Goal: Task Accomplishment & Management: Complete application form

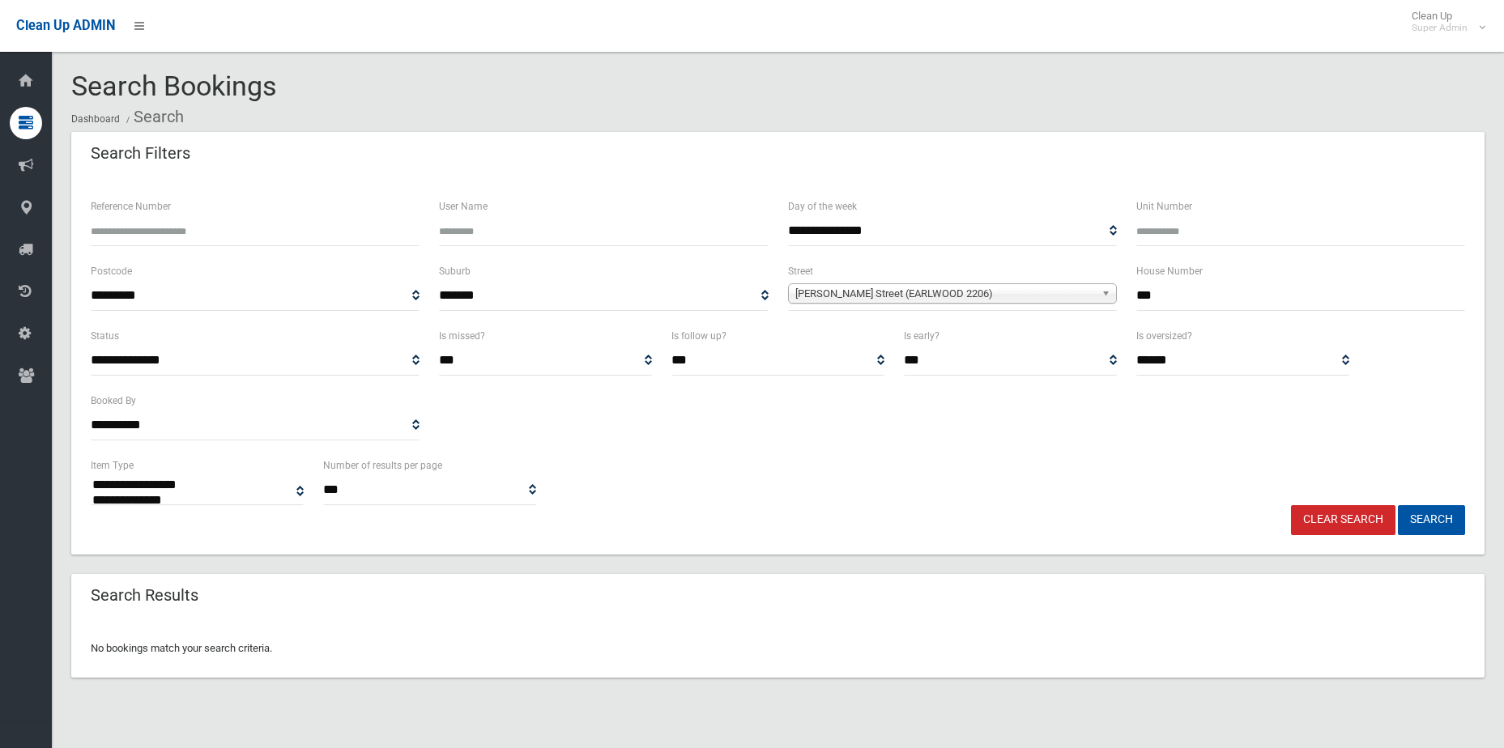
select select
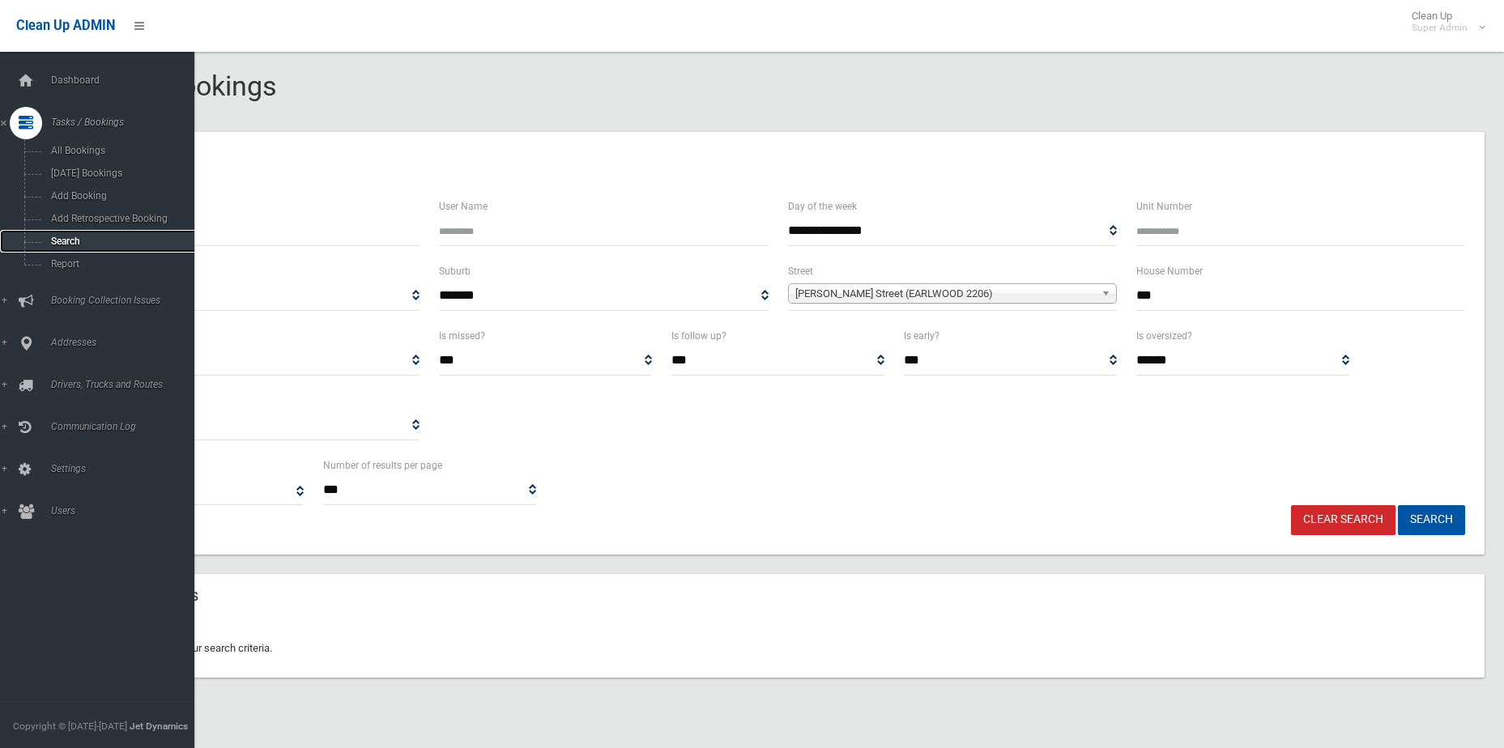
click at [55, 247] on link "Search" at bounding box center [103, 241] width 207 height 23
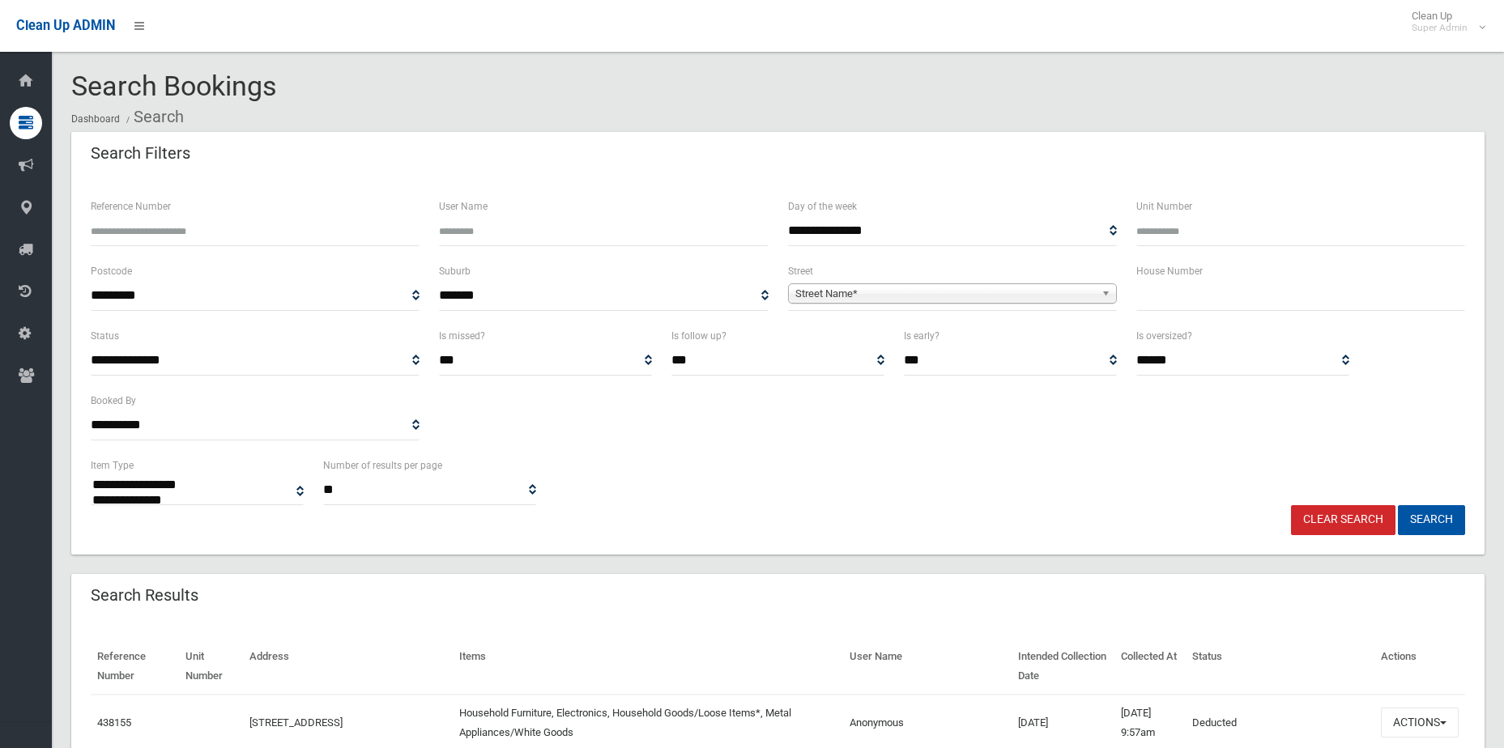
select select
click at [147, 228] on input "Reference Number" at bounding box center [255, 231] width 329 height 30
click at [305, 237] on input "Reference Number" at bounding box center [255, 231] width 329 height 30
click at [339, 220] on input "Reference Number" at bounding box center [255, 231] width 329 height 30
type input "******"
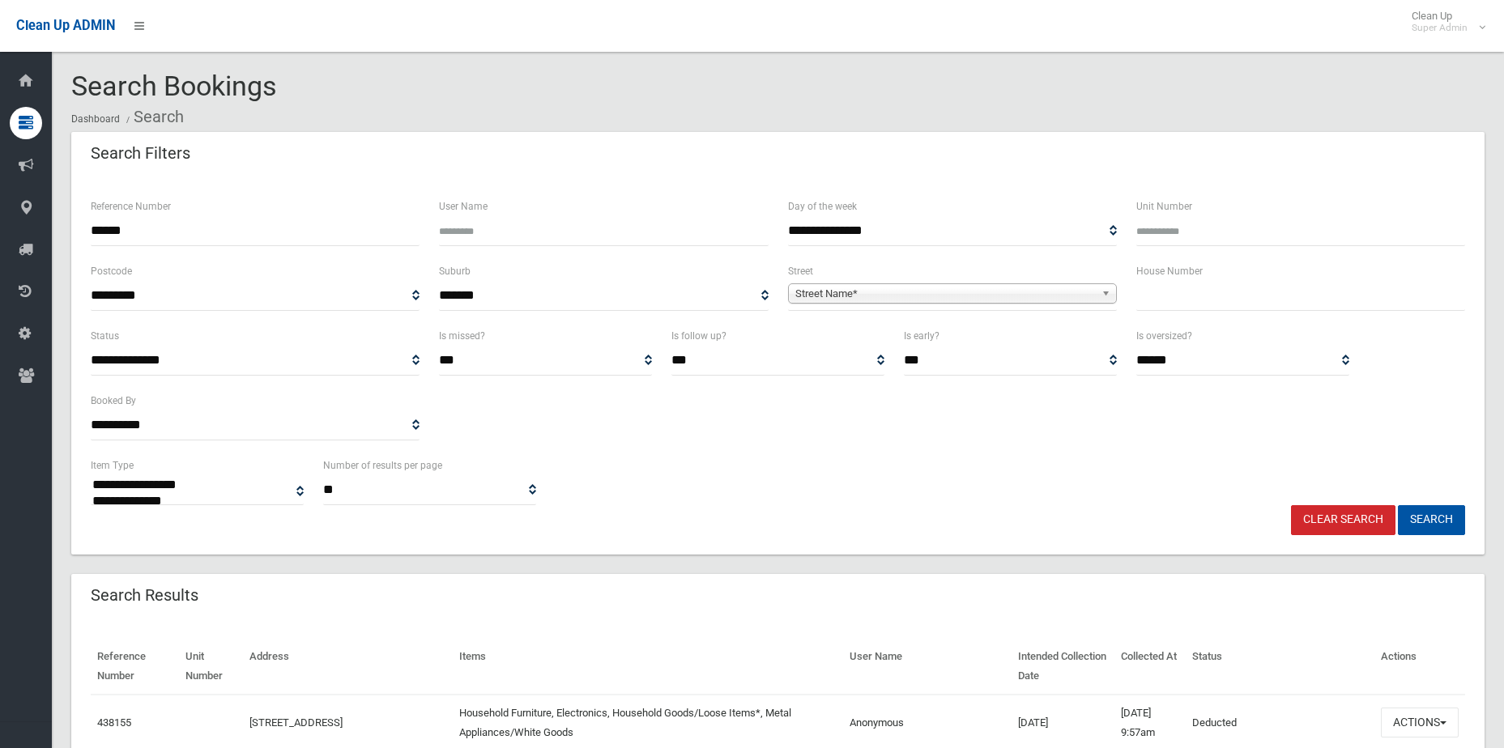
click at [1398, 505] on button "Search" at bounding box center [1431, 520] width 67 height 30
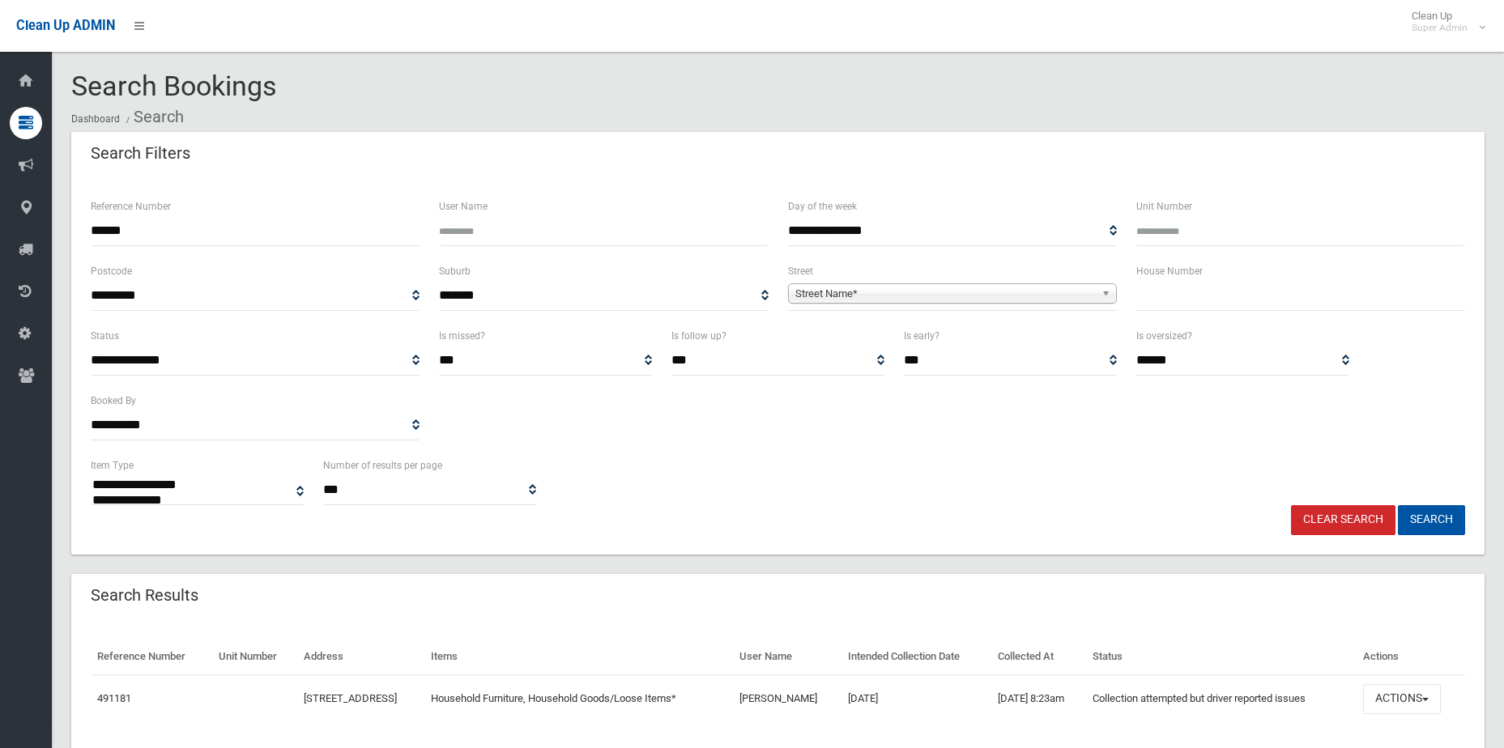
select select
click at [1391, 693] on button "Actions" at bounding box center [1402, 699] width 78 height 30
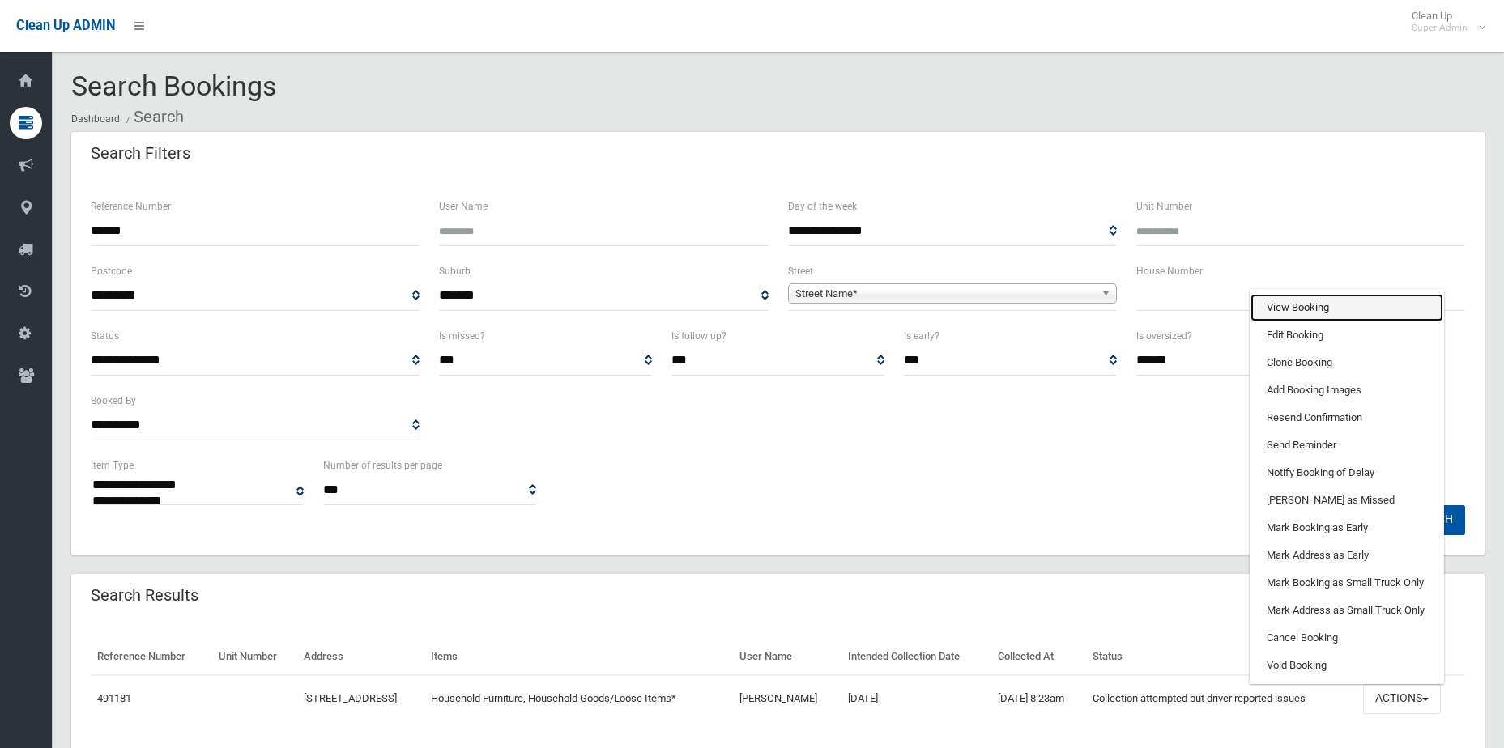
click at [1299, 313] on link "View Booking" at bounding box center [1347, 308] width 193 height 28
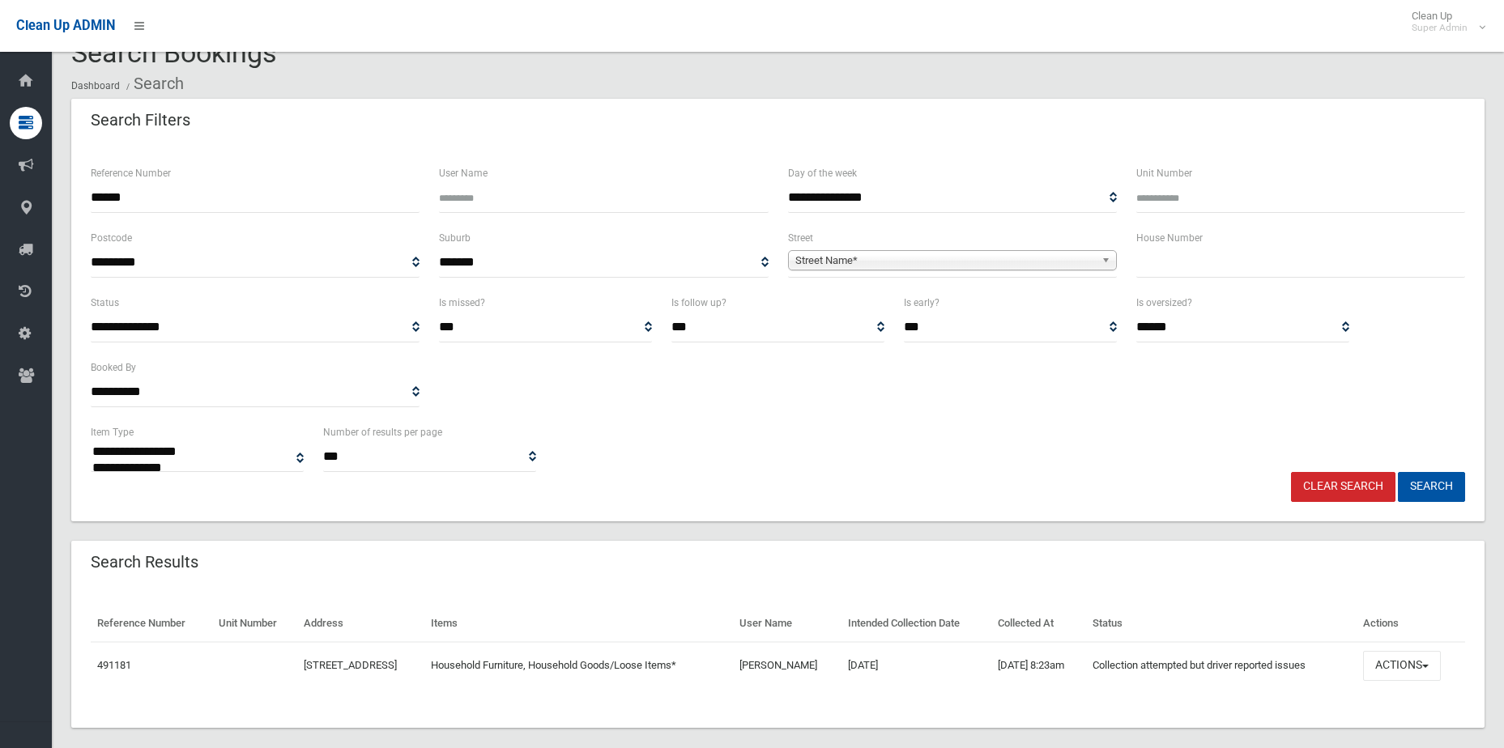
scroll to position [52, 0]
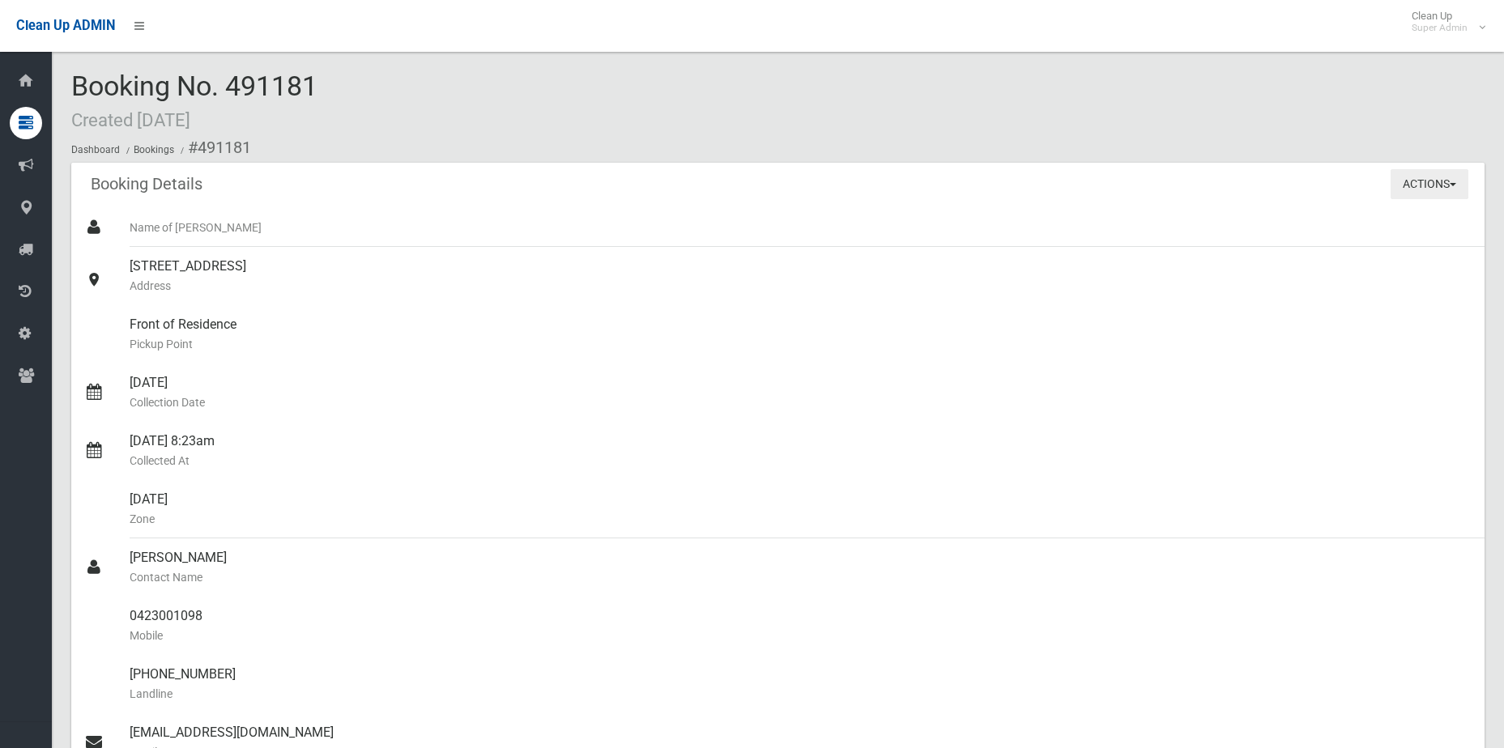
click at [1448, 179] on button "Actions" at bounding box center [1430, 184] width 78 height 30
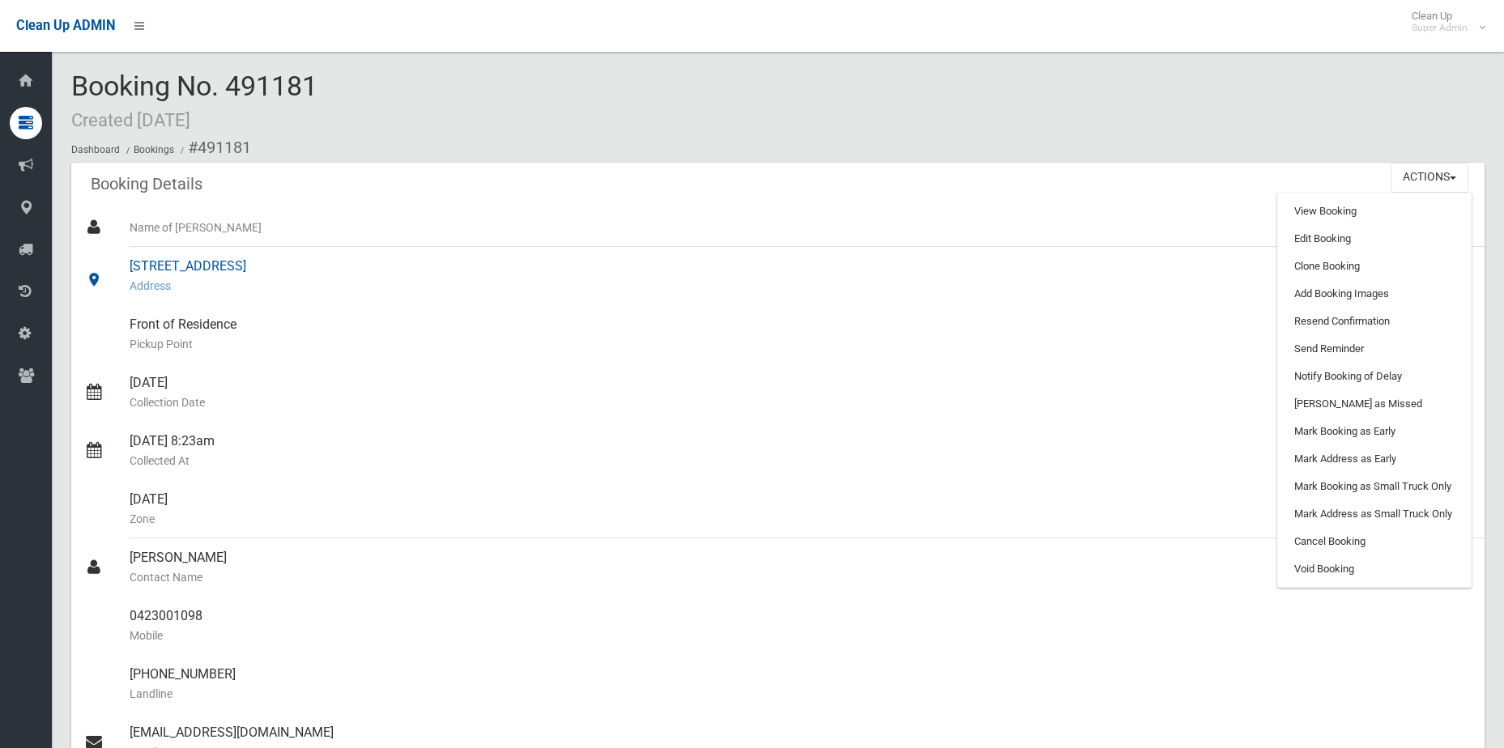
click at [1100, 271] on div "2A Lawford Street, GREENACRE NSW 2190 Address" at bounding box center [801, 276] width 1342 height 58
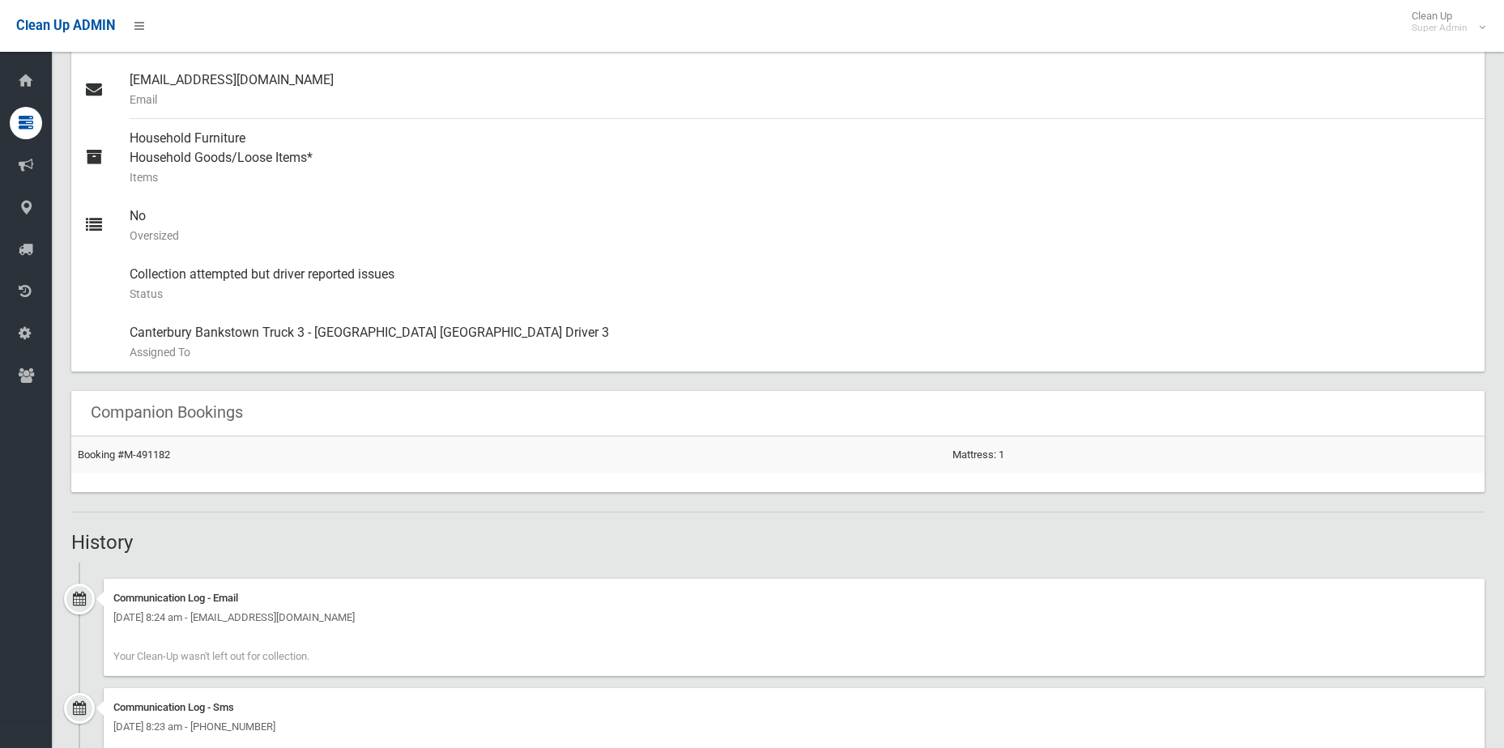
scroll to position [1134, 0]
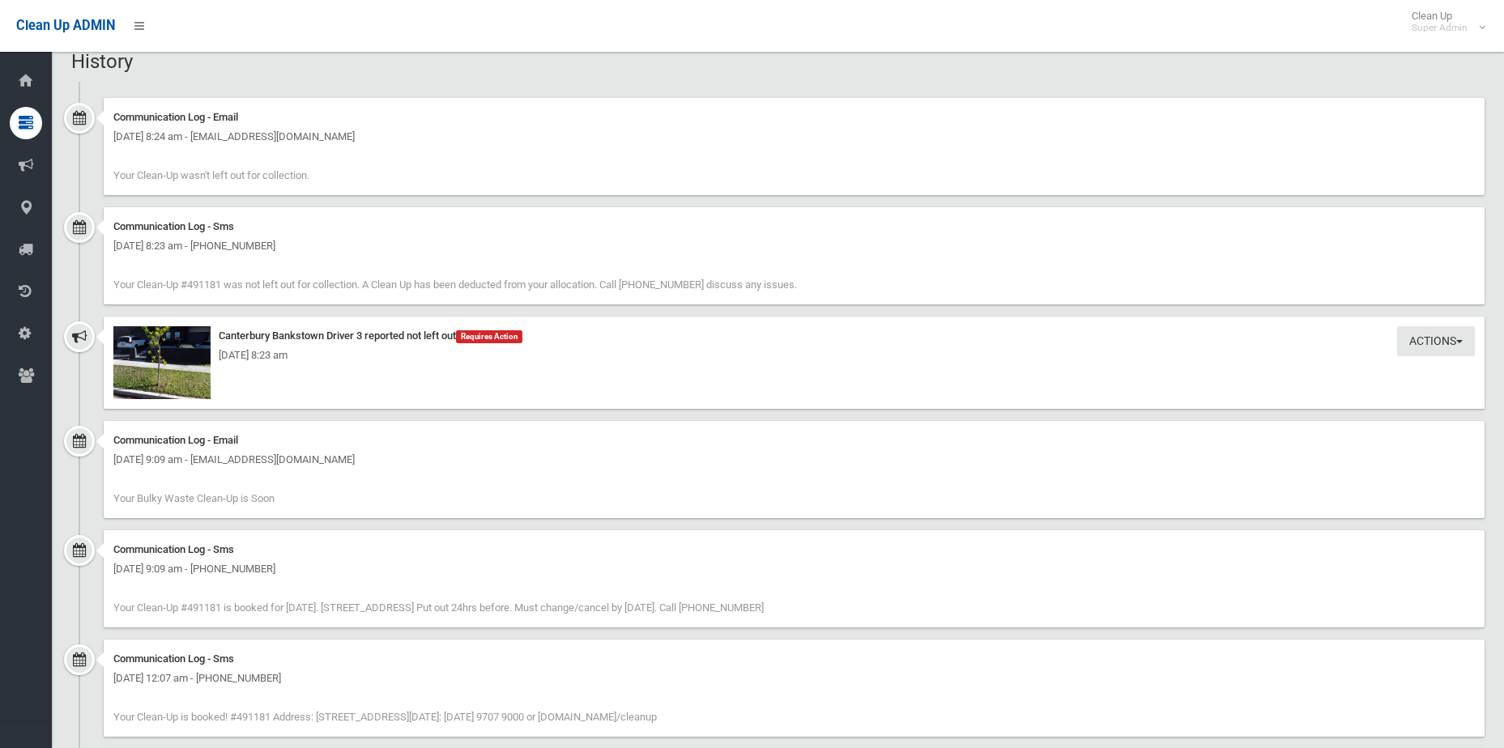
click at [179, 355] on div "[DATE] 8:23 am" at bounding box center [794, 355] width 1362 height 19
click at [162, 372] on img at bounding box center [161, 362] width 97 height 73
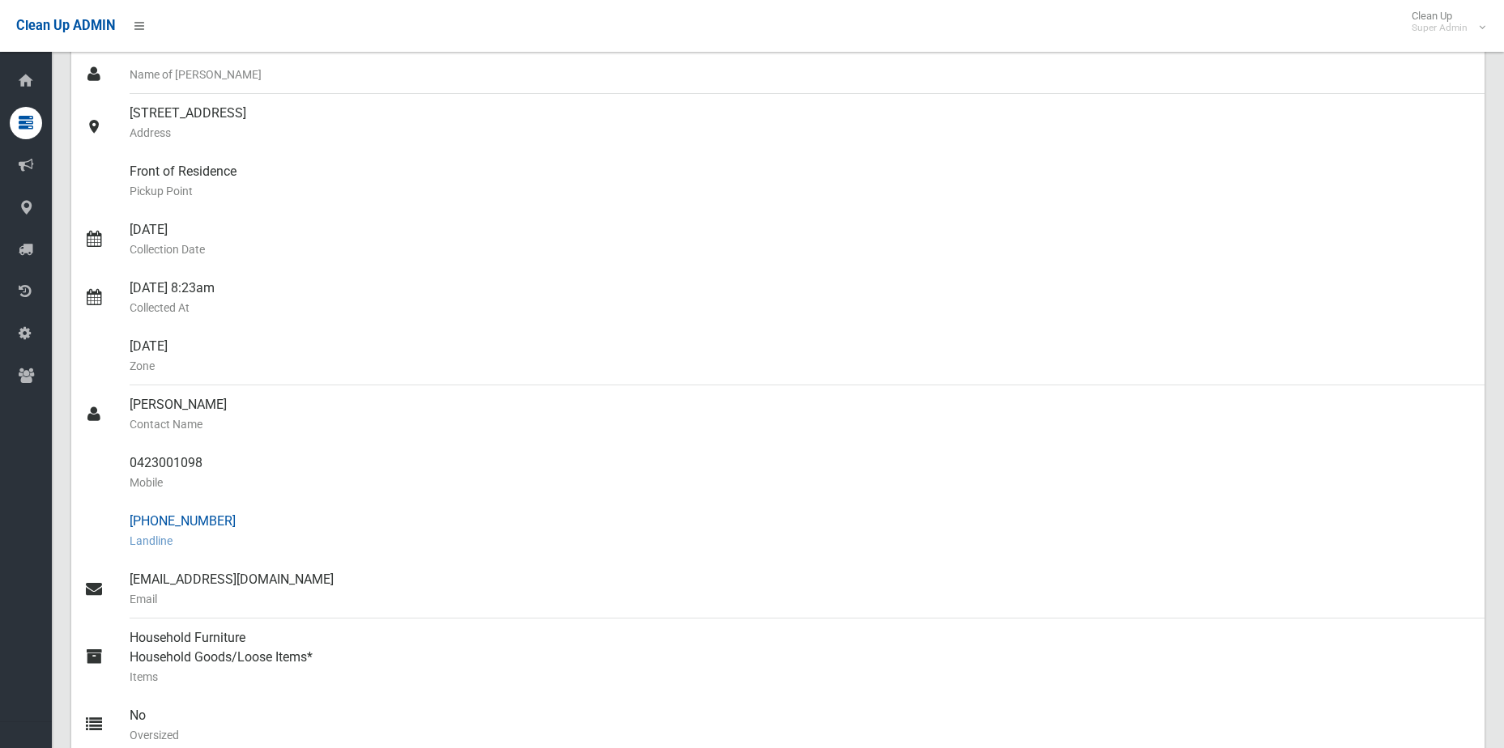
scroll to position [0, 0]
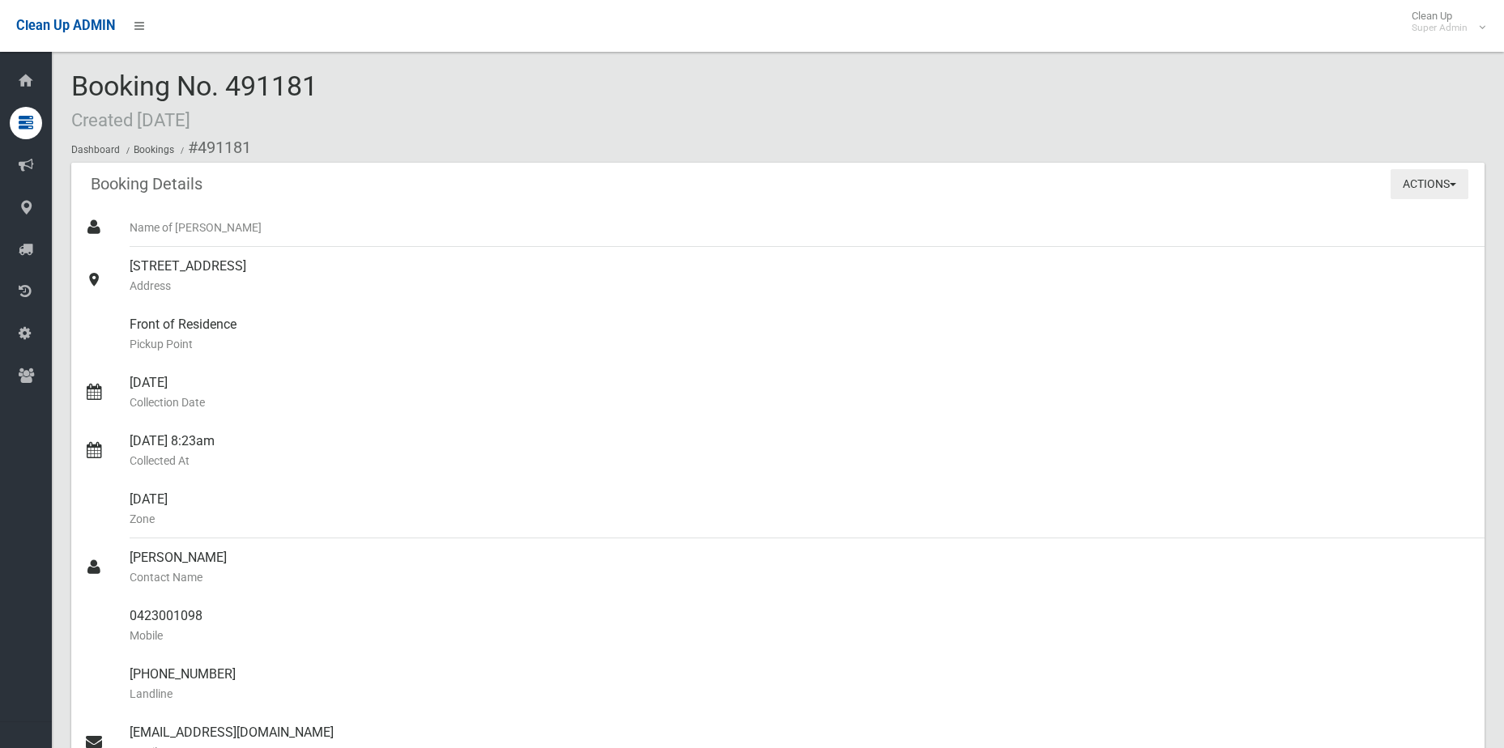
click at [1422, 184] on button "Actions" at bounding box center [1430, 184] width 78 height 30
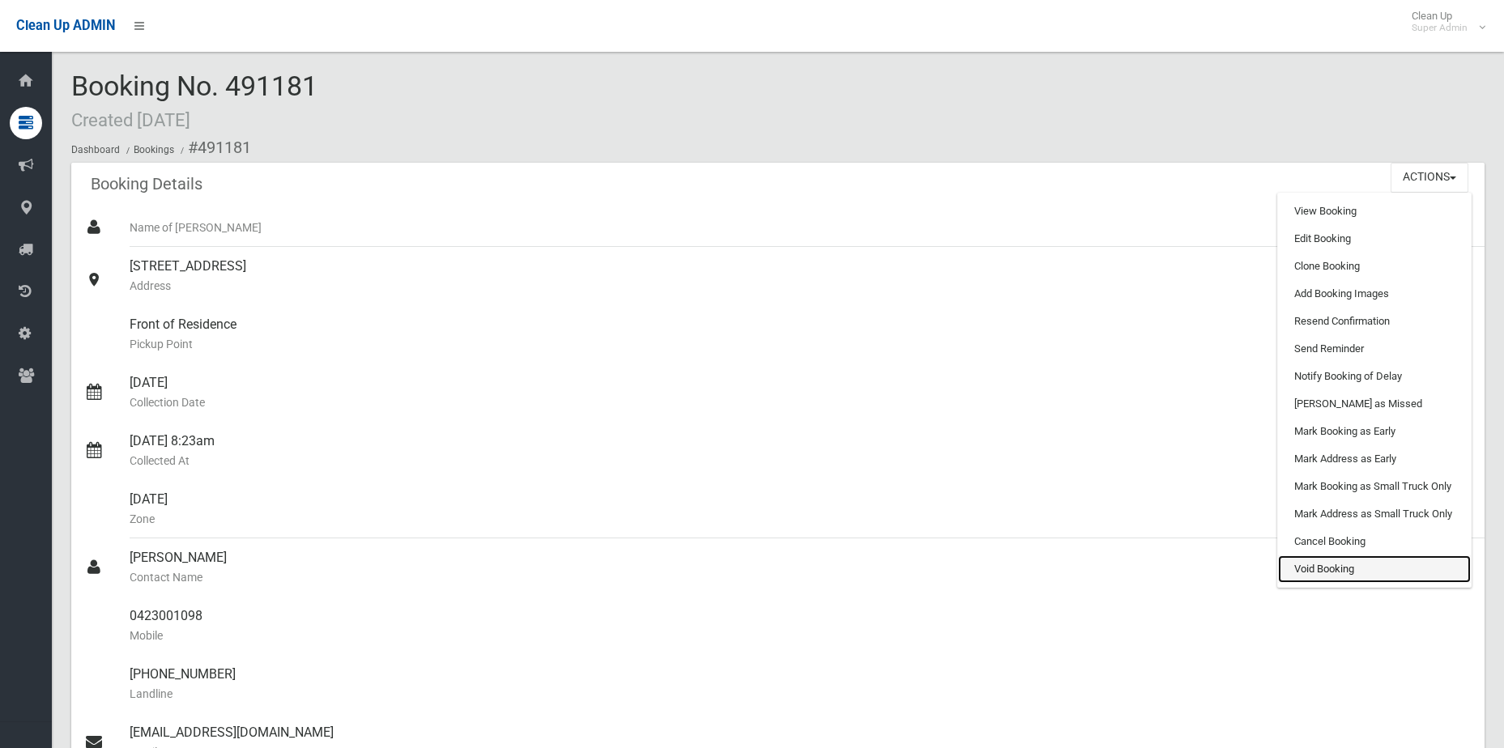
click at [1346, 568] on link "Void Booking" at bounding box center [1374, 570] width 193 height 28
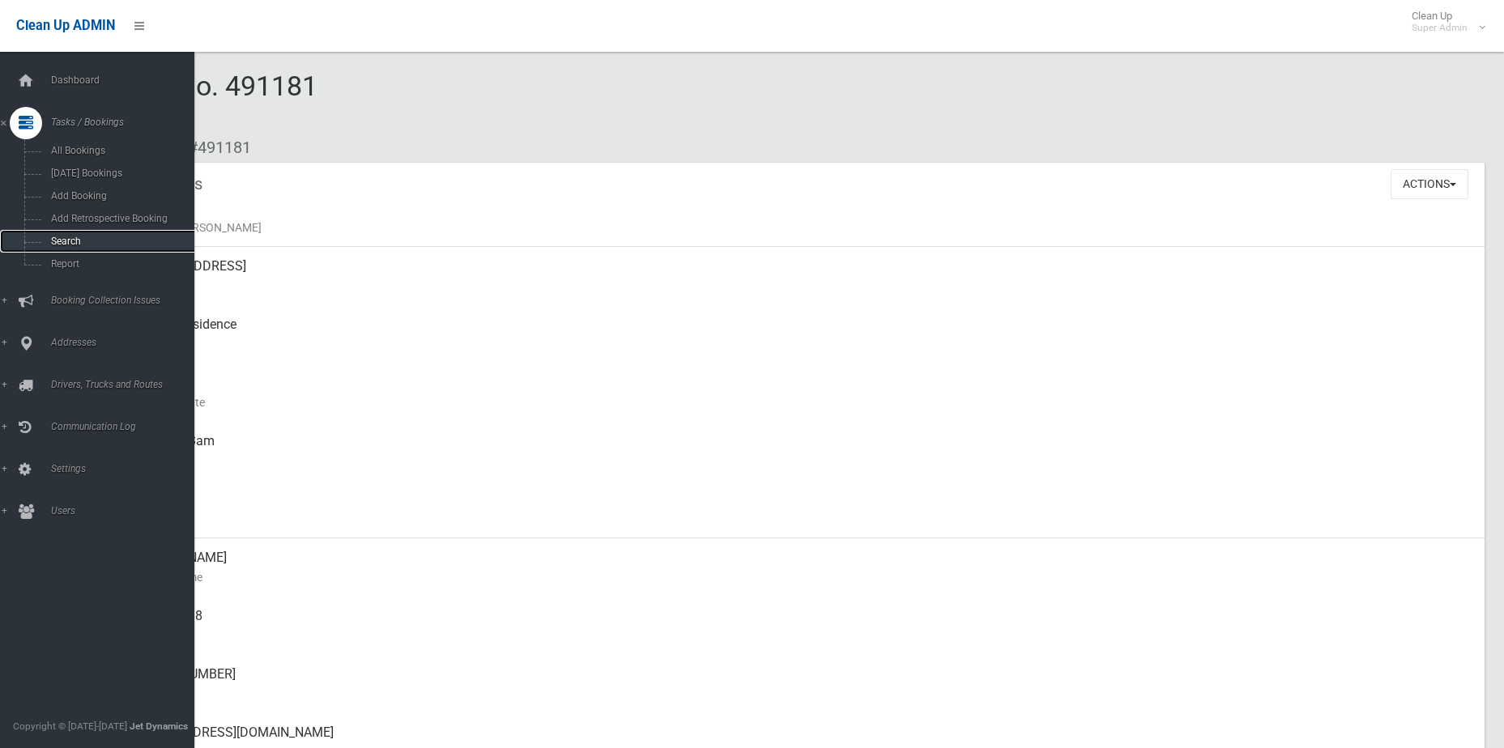
click at [59, 242] on span "Search" at bounding box center [119, 241] width 147 height 11
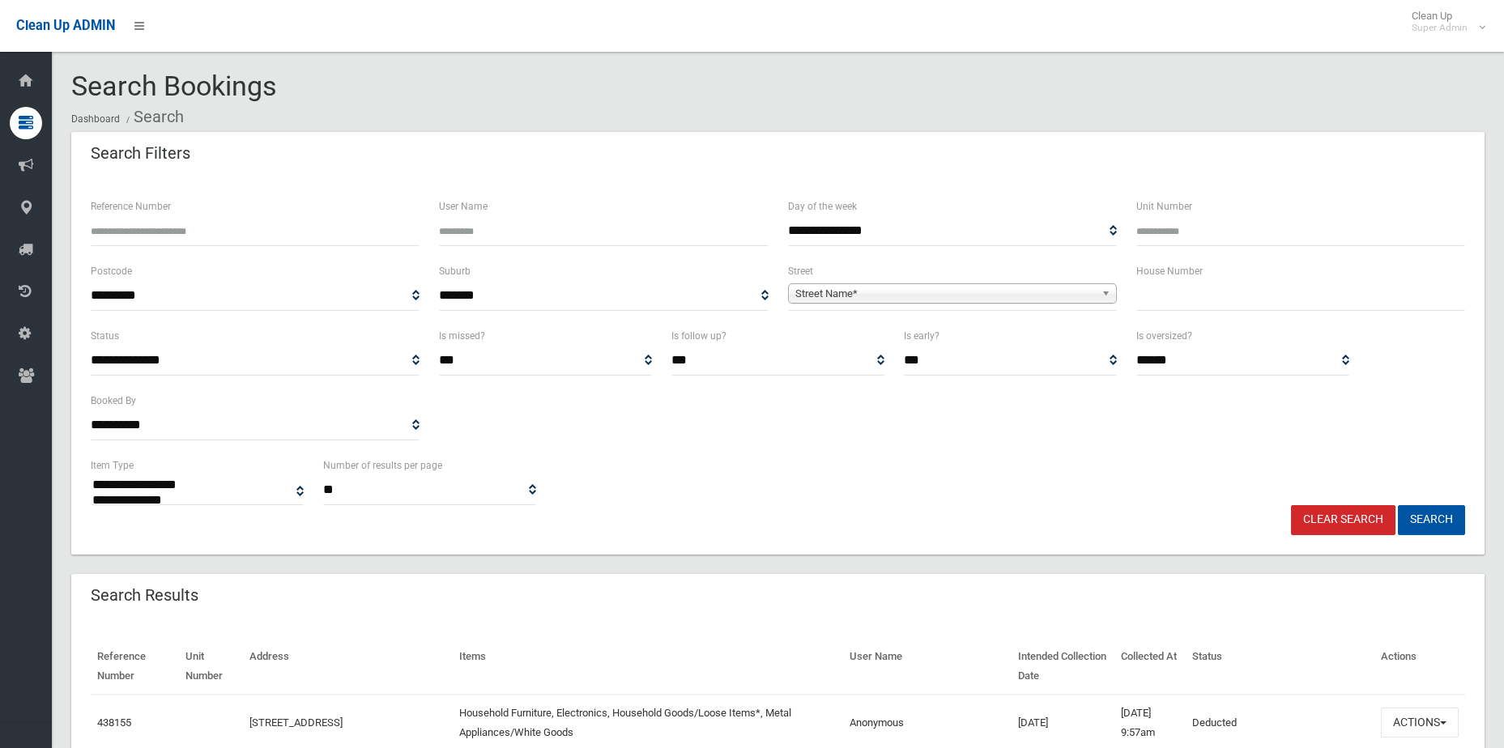
select select
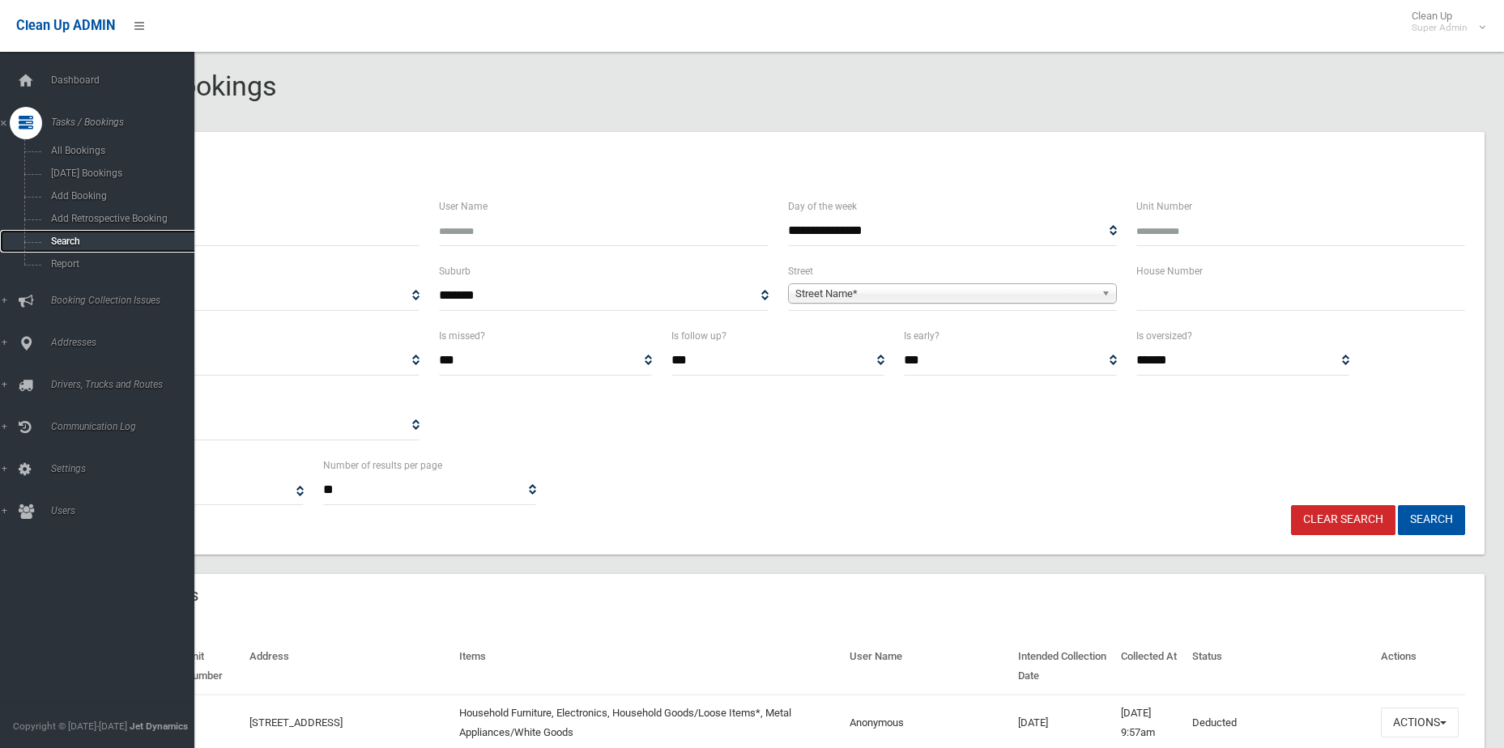
click at [69, 242] on span "Search" at bounding box center [119, 241] width 147 height 11
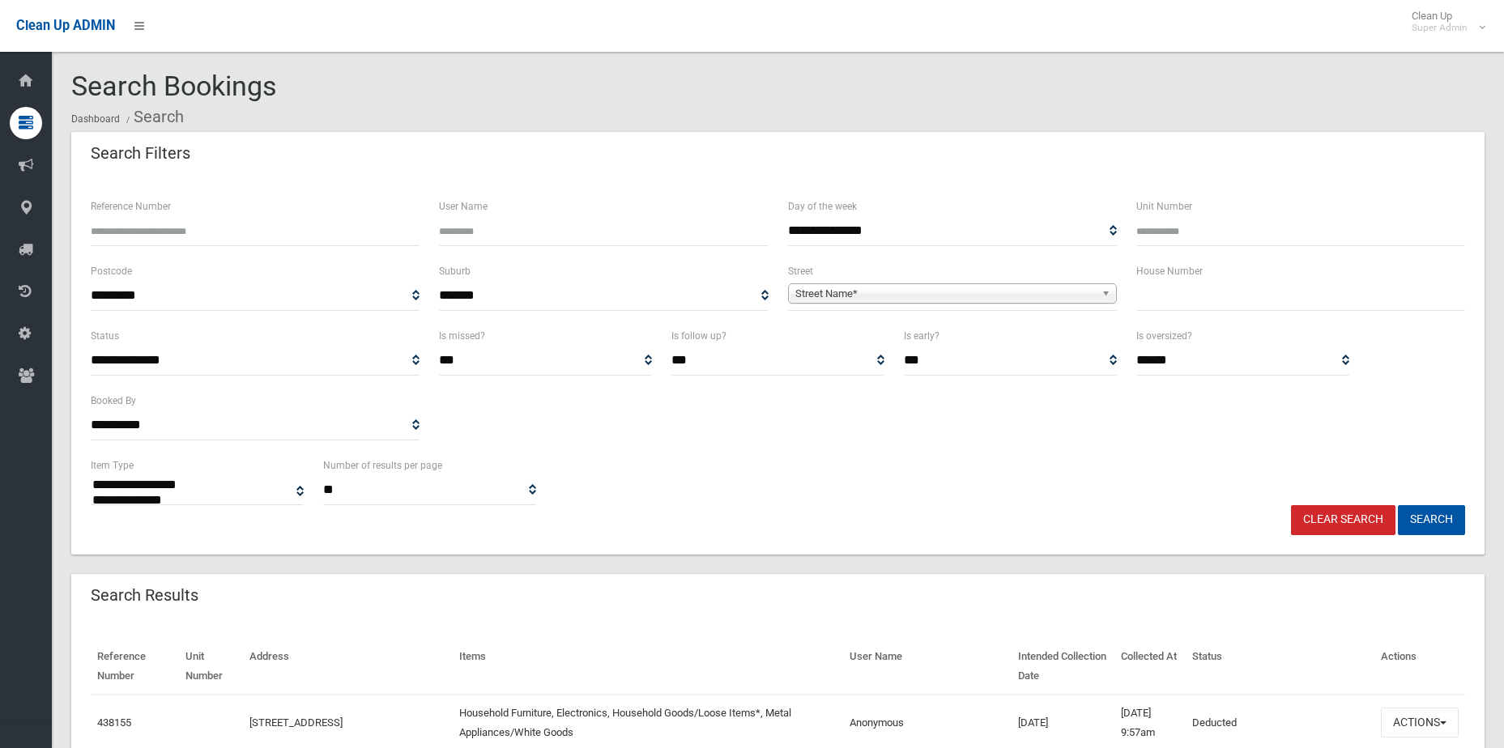
select select
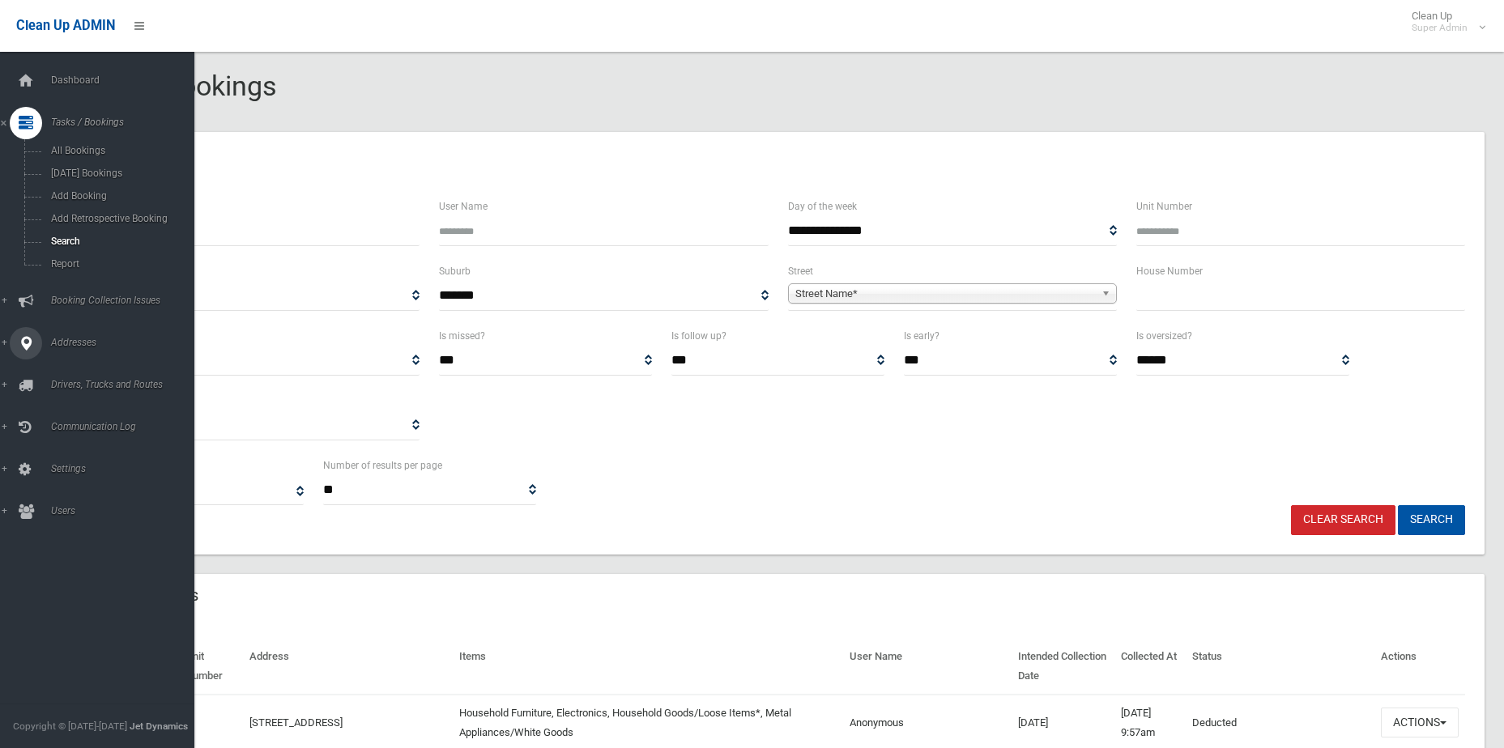
click at [75, 347] on span "Addresses" at bounding box center [126, 342] width 160 height 11
click at [91, 128] on link "Tasks / Bookings" at bounding box center [103, 123] width 207 height 32
click at [92, 194] on span "Add Booking" at bounding box center [119, 195] width 147 height 11
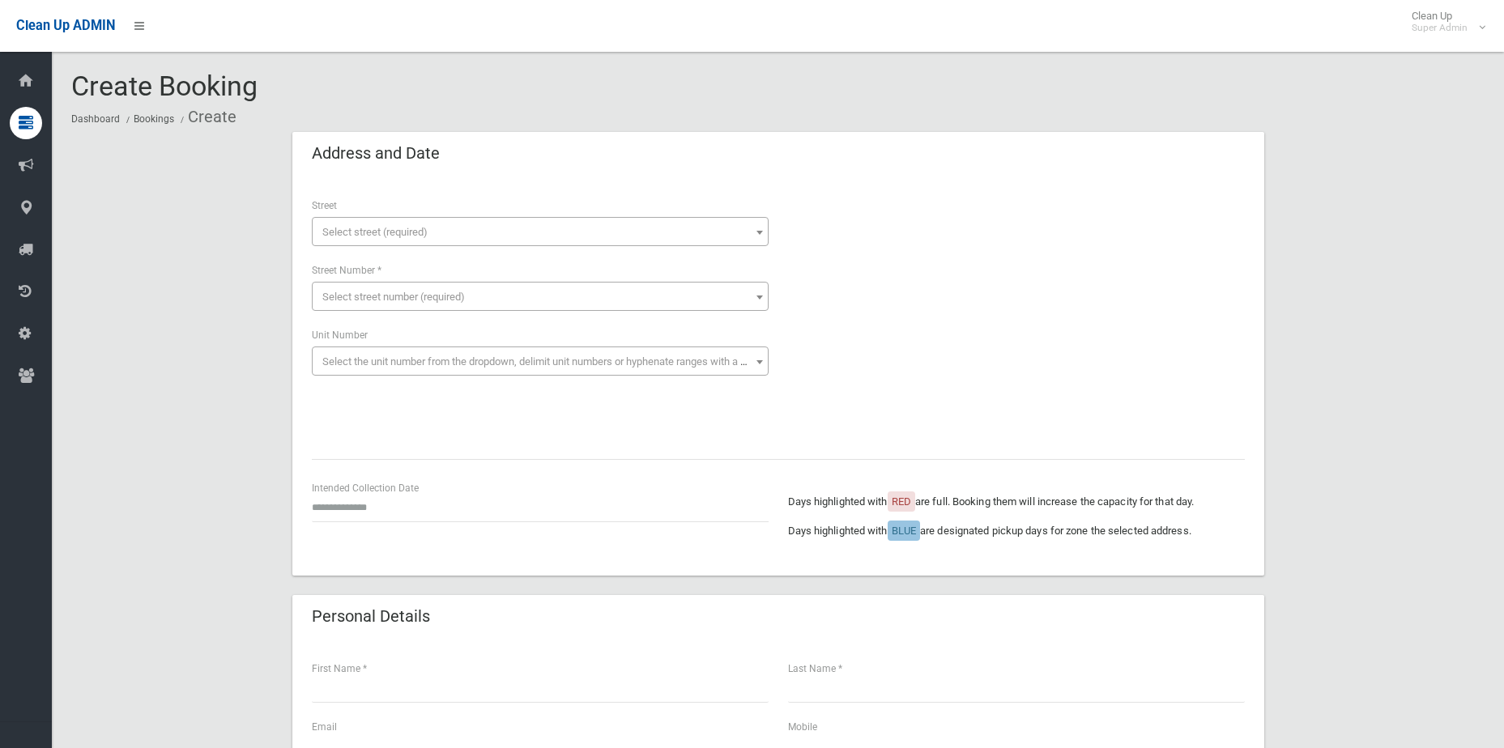
click at [450, 235] on span "Select street (required)" at bounding box center [540, 232] width 449 height 23
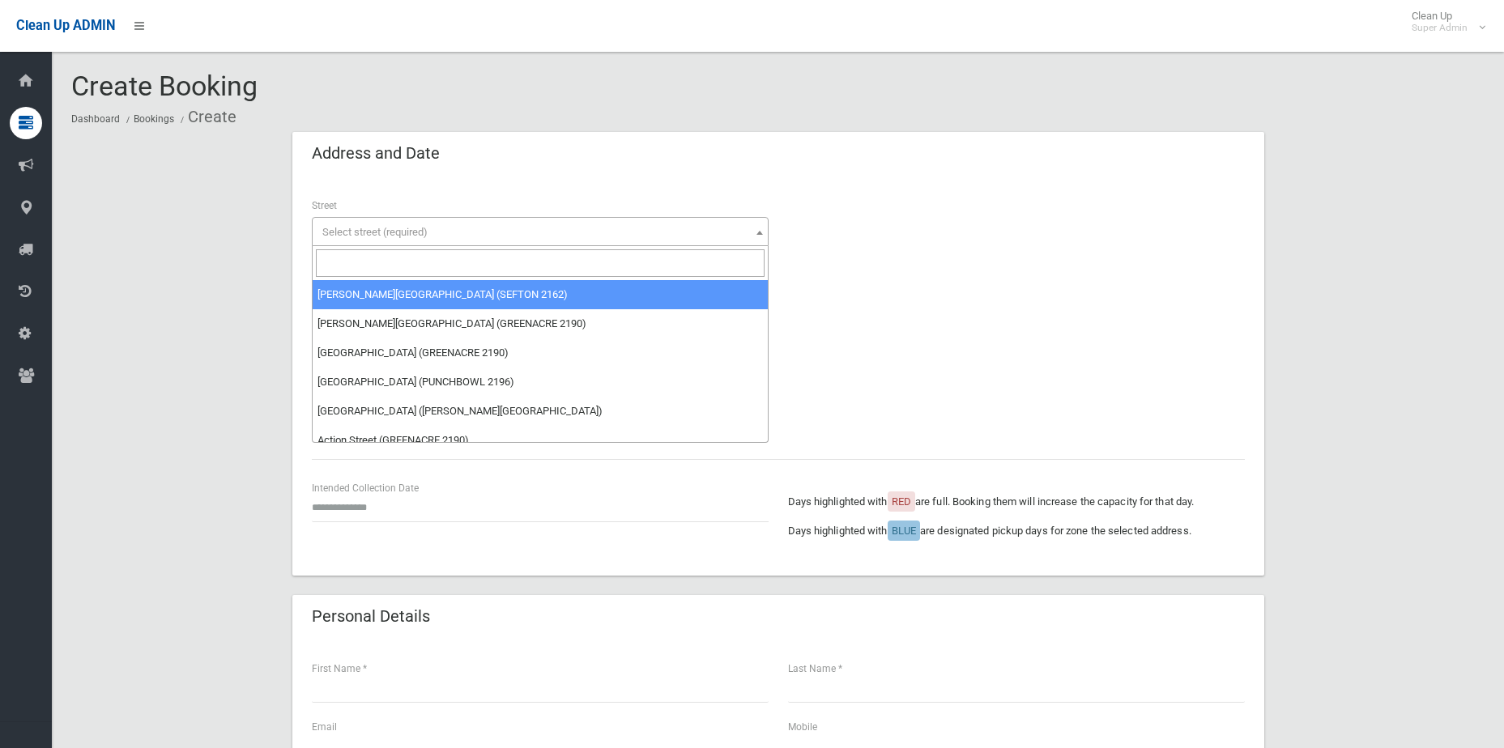
click at [455, 254] on input "search" at bounding box center [540, 263] width 449 height 28
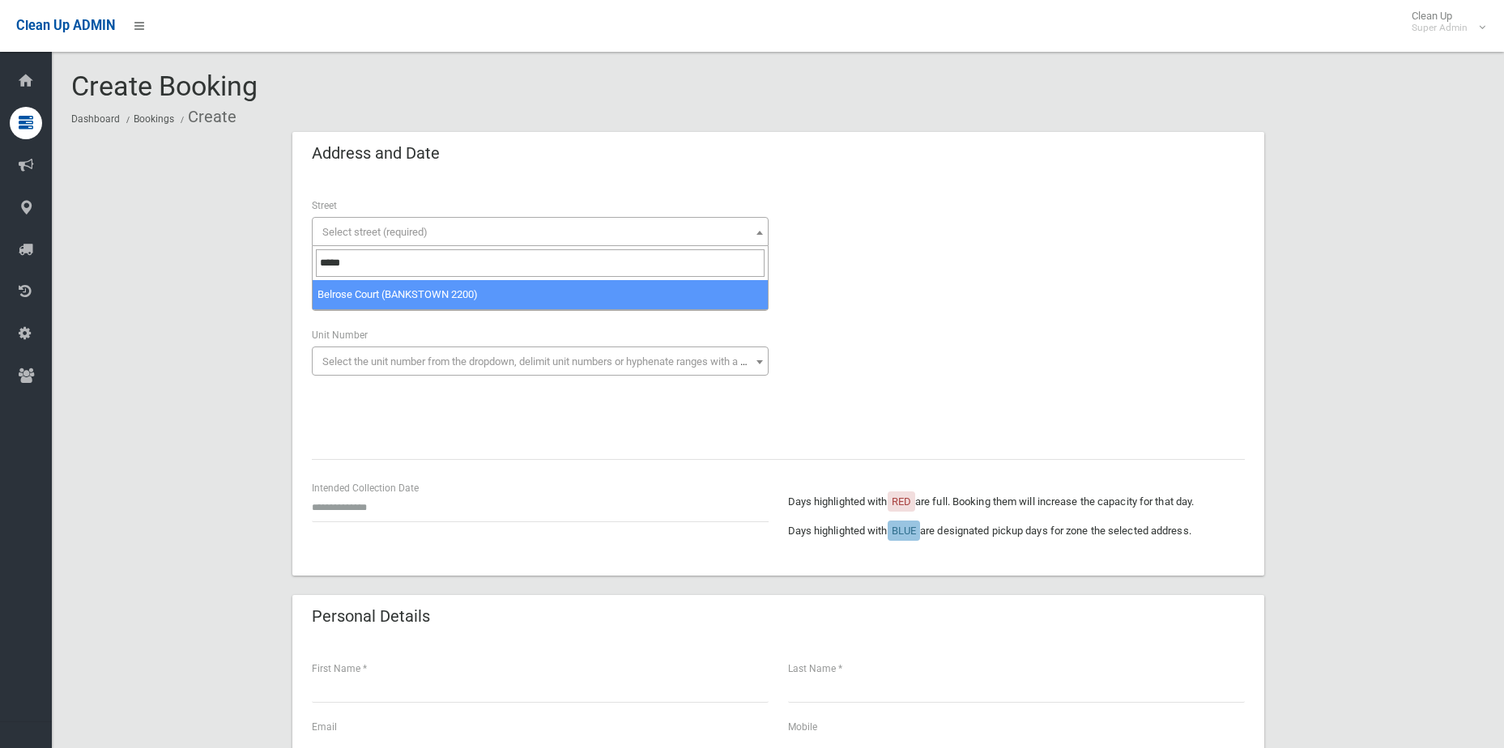
type input "****"
select select "****"
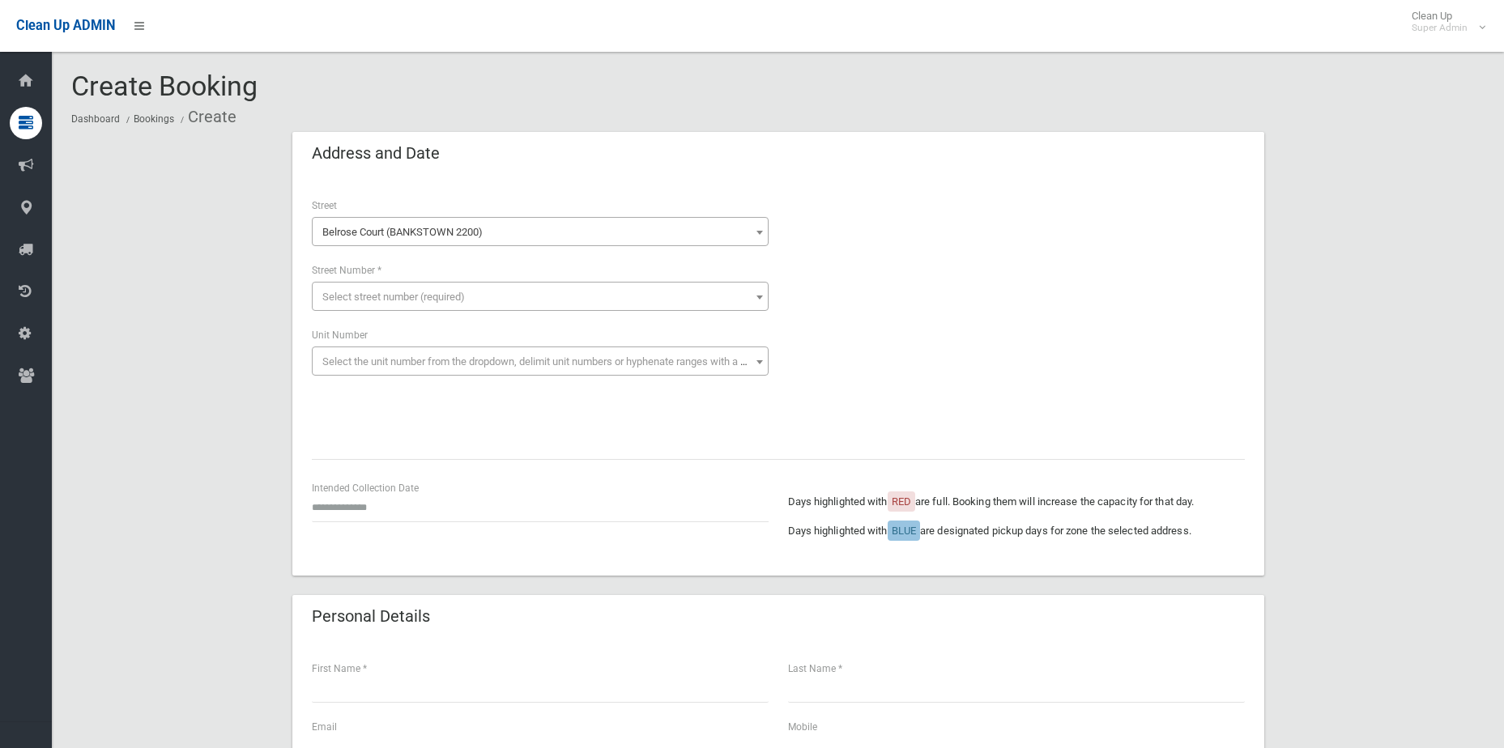
click at [448, 291] on span "Select street number (required)" at bounding box center [393, 297] width 143 height 12
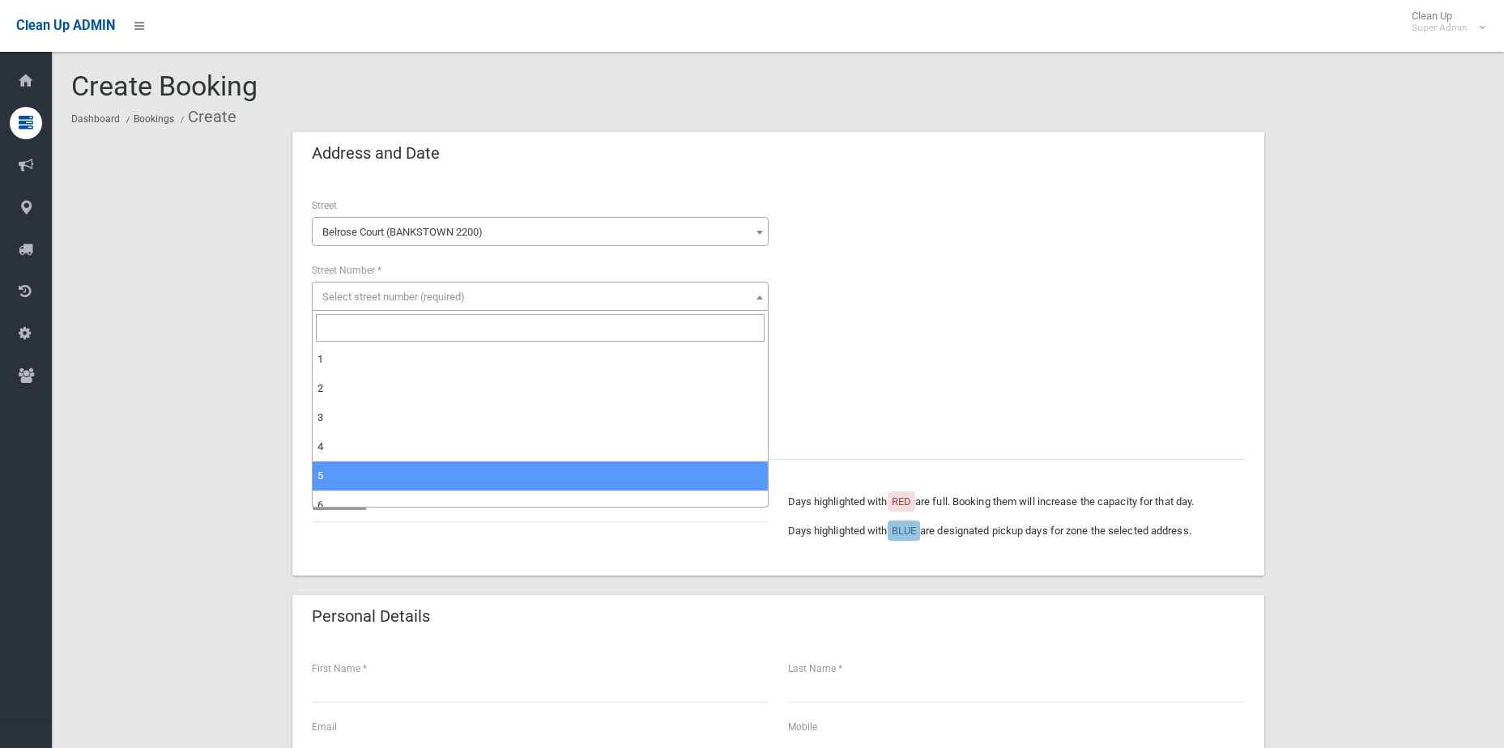
scroll to position [42, 0]
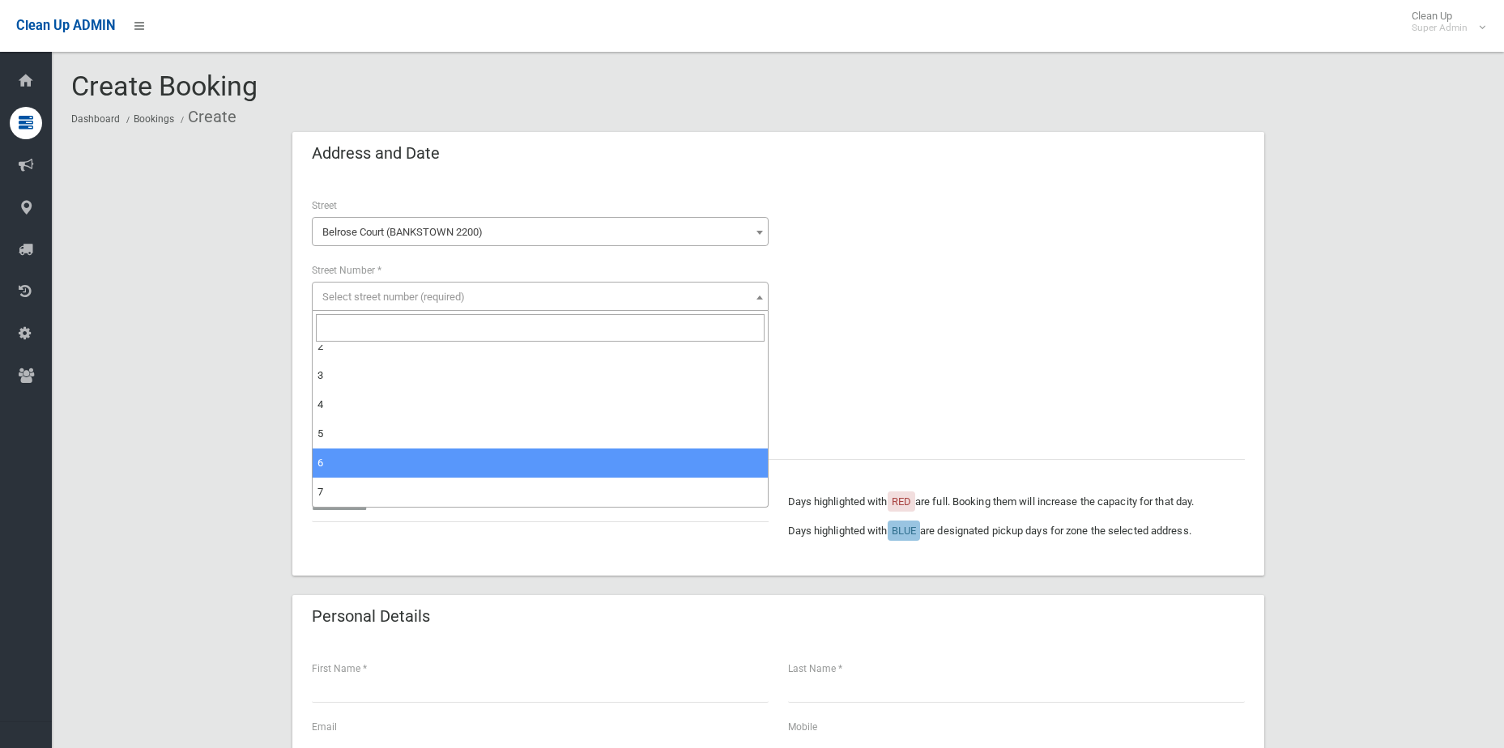
select select "*"
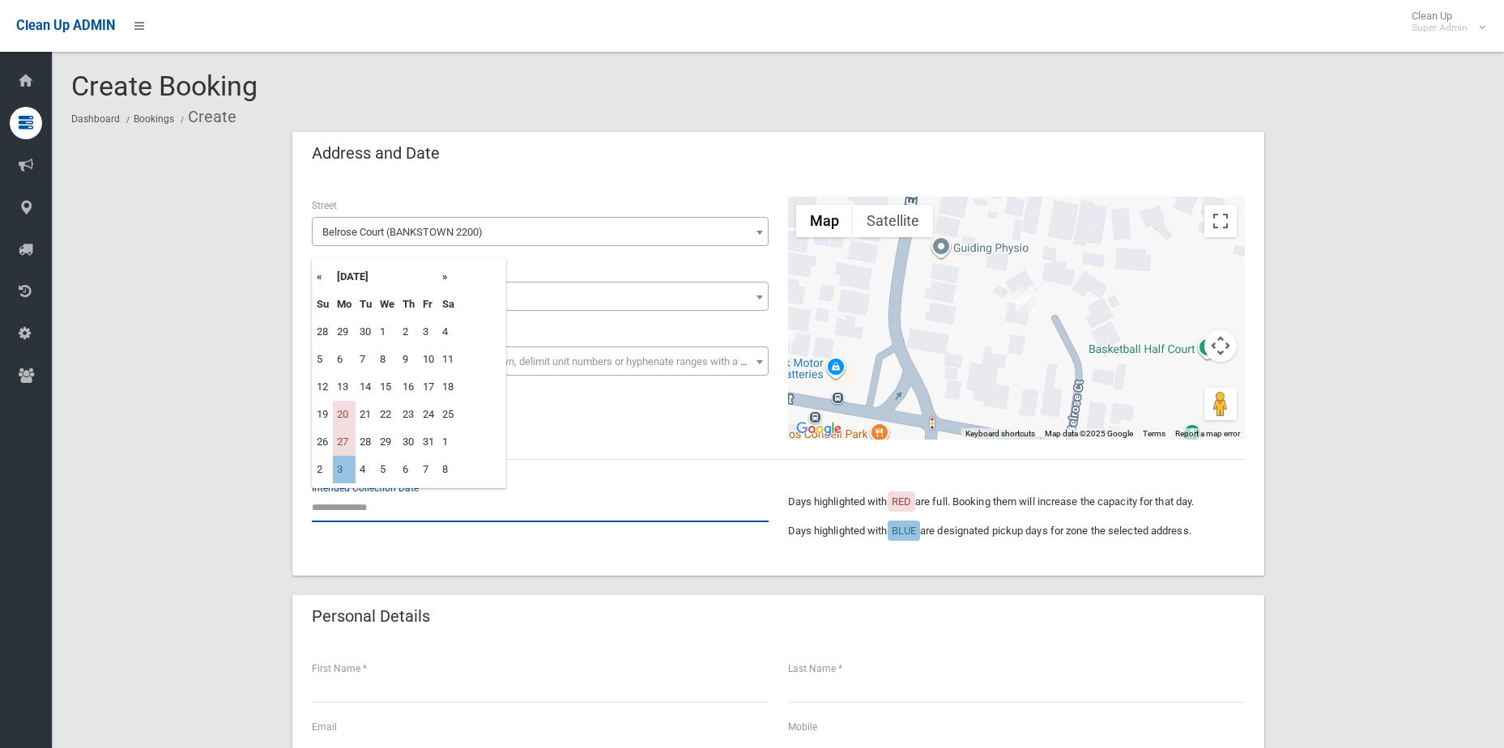
click at [365, 510] on input "text" at bounding box center [540, 508] width 457 height 30
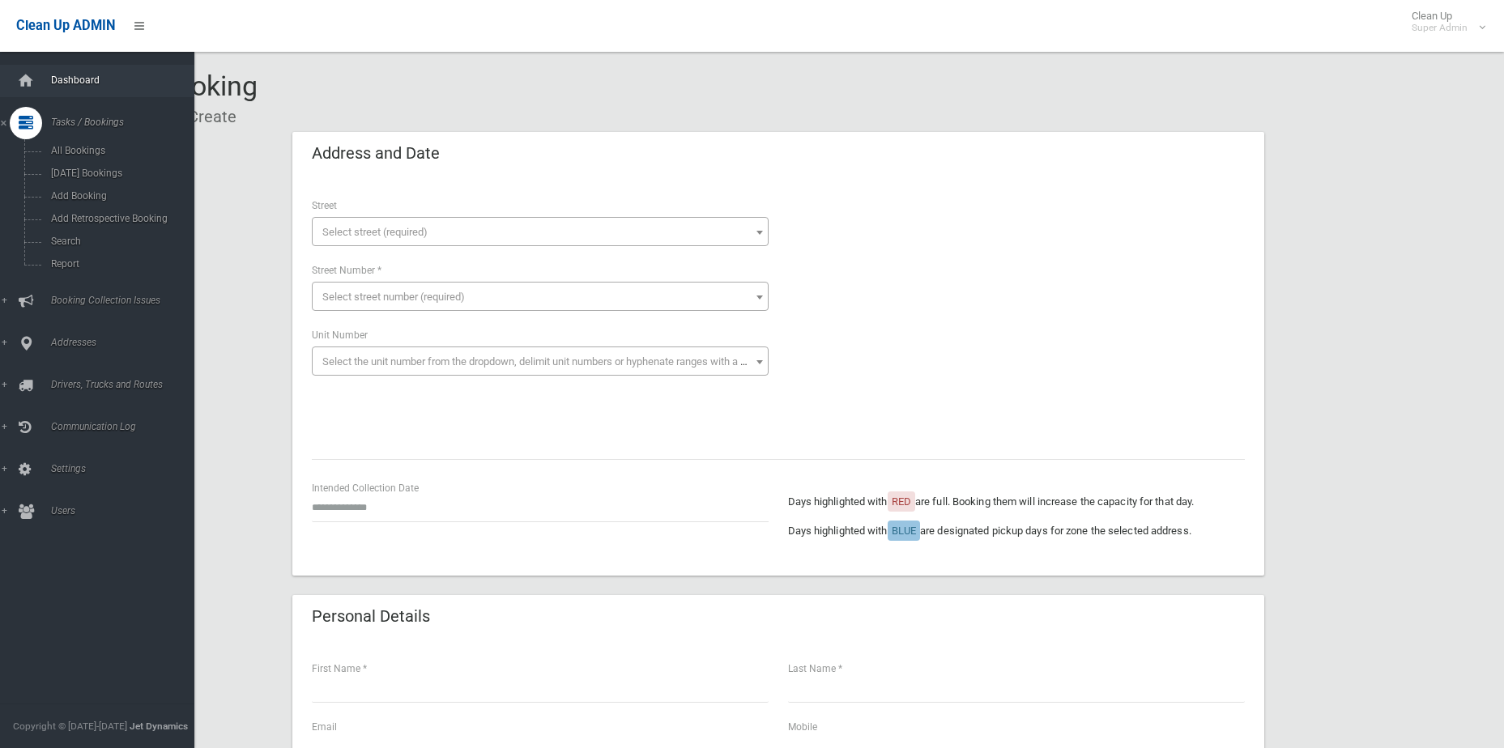
click at [42, 75] on link "Dashboard" at bounding box center [103, 81] width 207 height 32
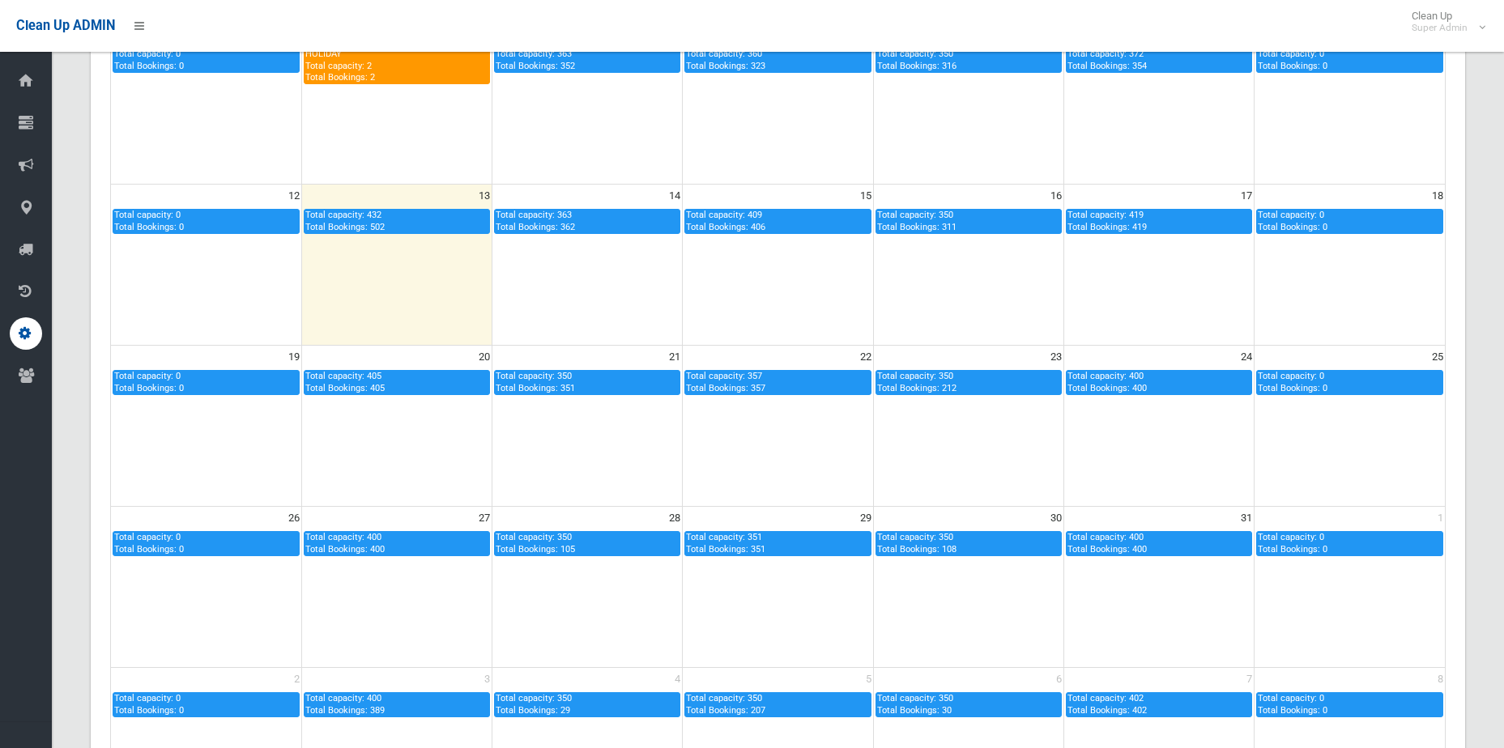
scroll to position [343, 0]
